Goal: Book appointment/travel/reservation

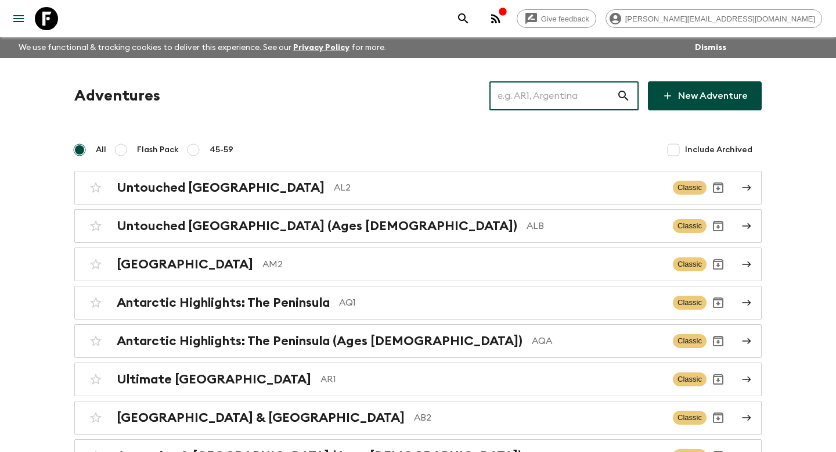
click at [556, 94] on input "text" at bounding box center [553, 96] width 127 height 33
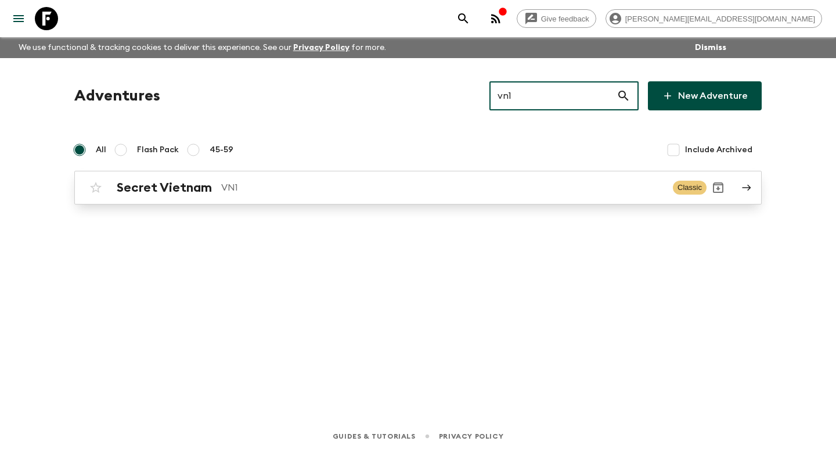
type input "vn1"
click at [170, 188] on h2 "Secret Vietnam" at bounding box center [164, 187] width 95 height 15
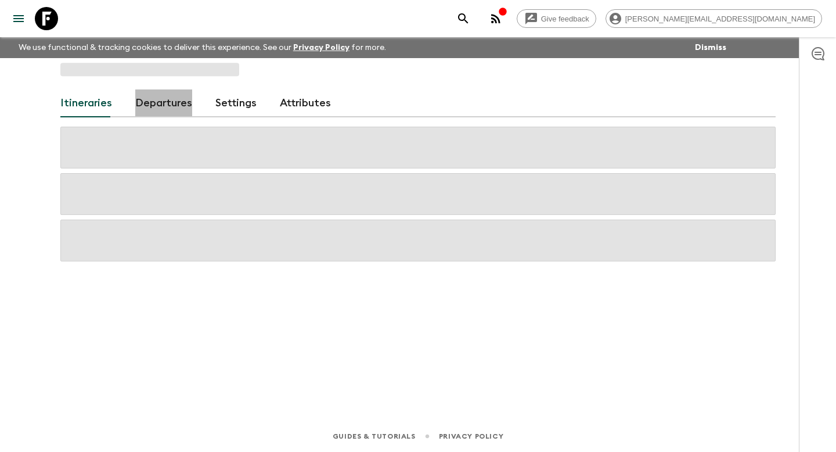
click at [149, 102] on link "Departures" at bounding box center [163, 103] width 57 height 28
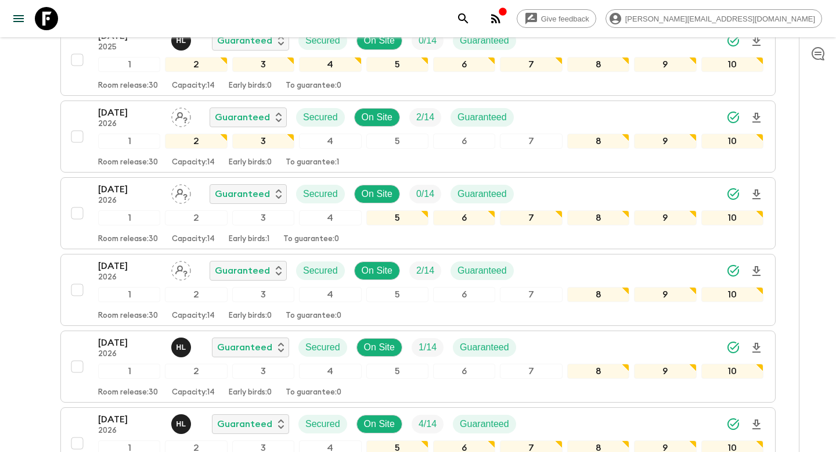
scroll to position [1696, 0]
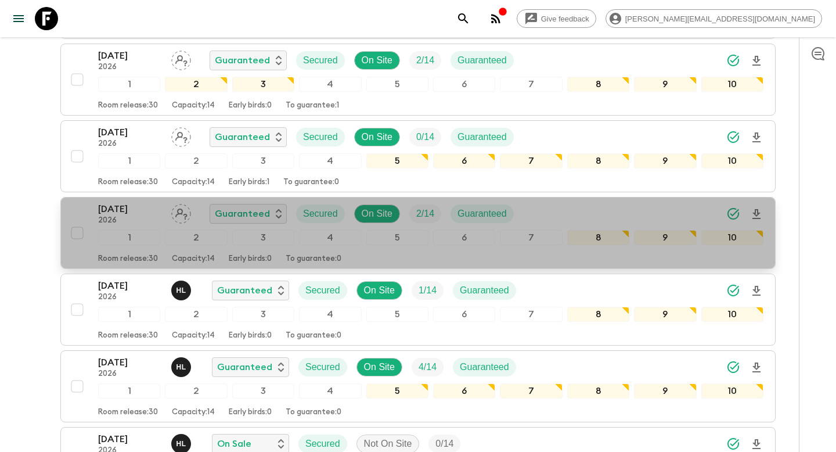
click at [157, 221] on p "2026" at bounding box center [130, 220] width 64 height 9
